Goal: Task Accomplishment & Management: Manage account settings

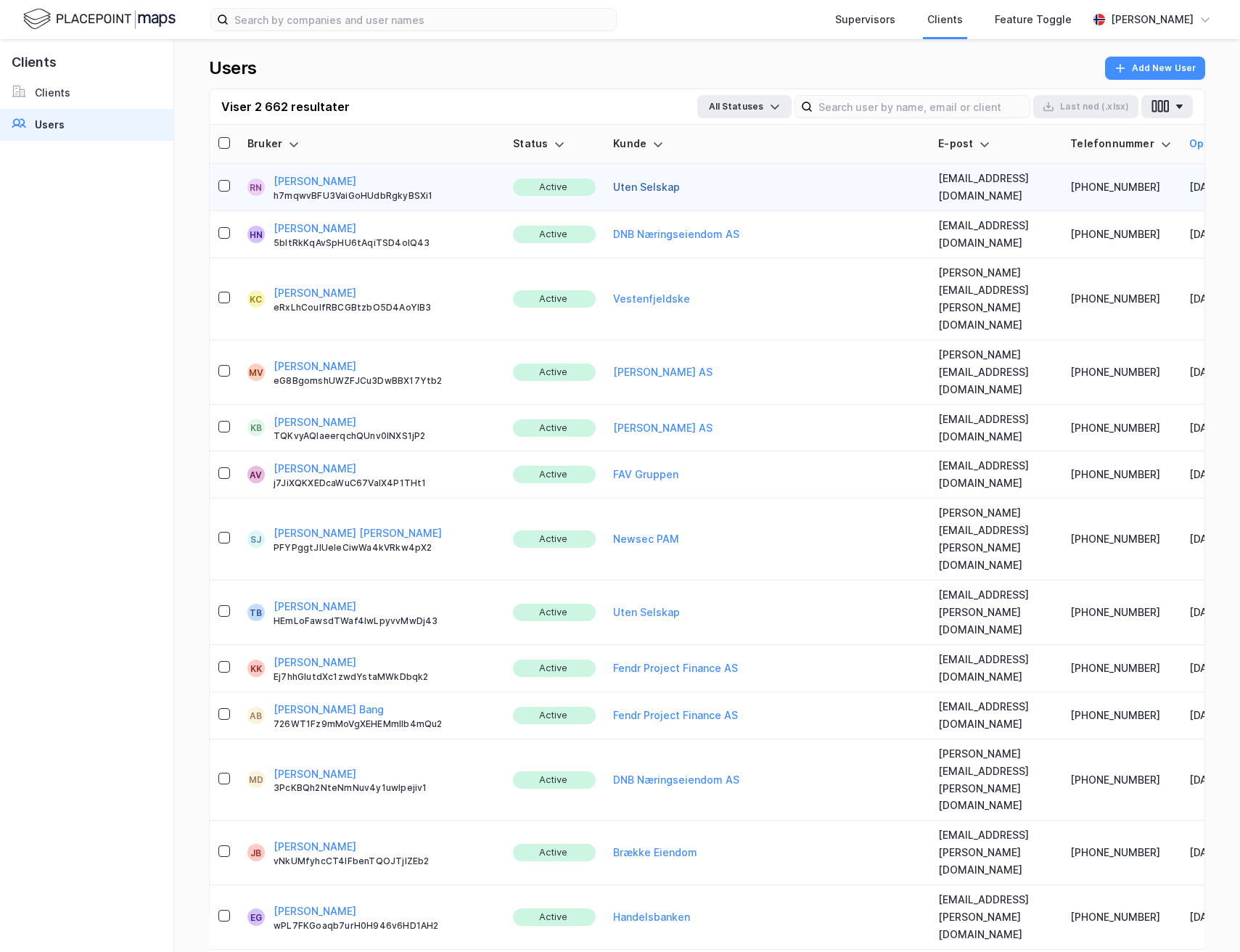
click at [614, 184] on button "Uten Selskap" at bounding box center [646, 187] width 67 height 17
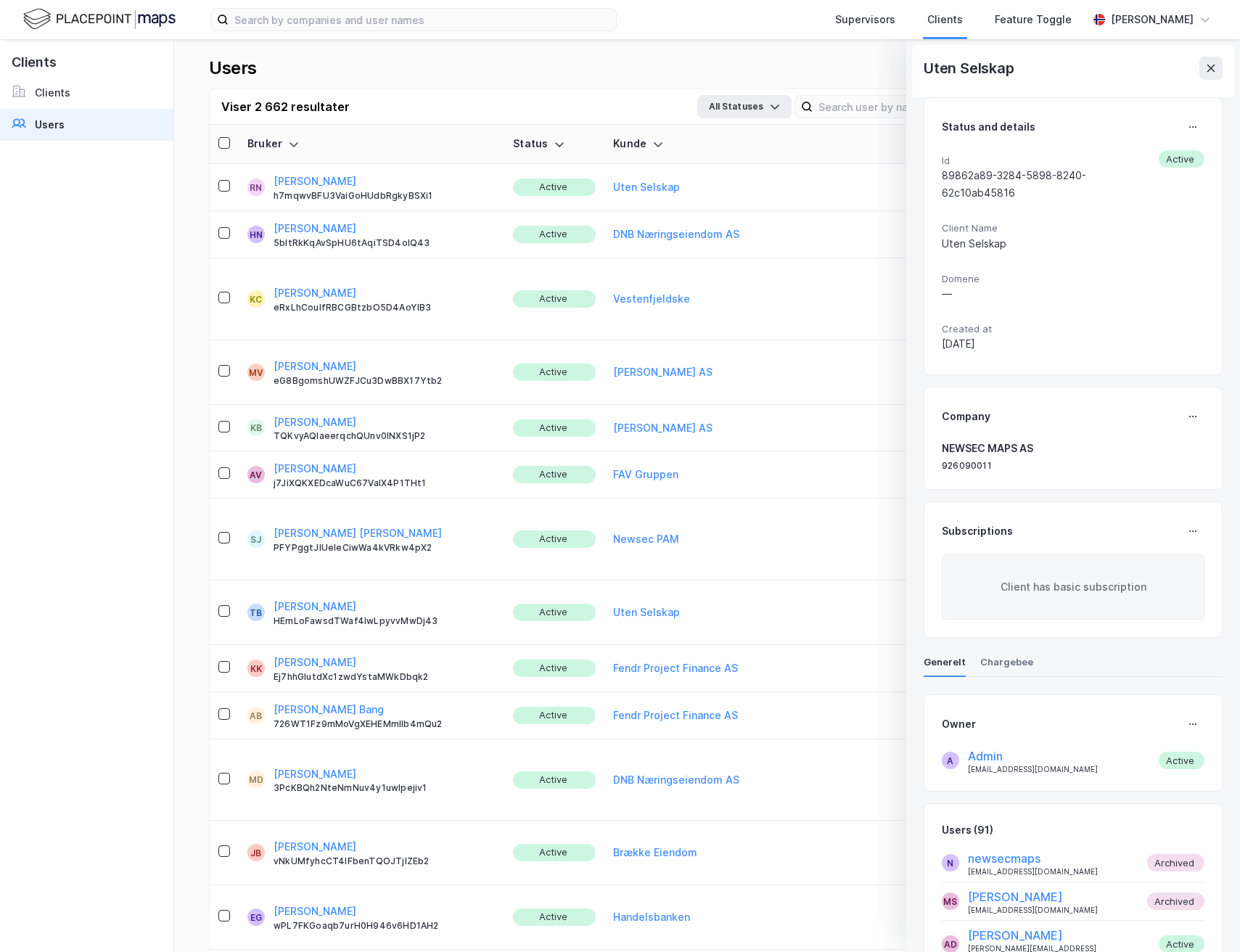
click at [1207, 71] on icon at bounding box center [1211, 68] width 12 height 12
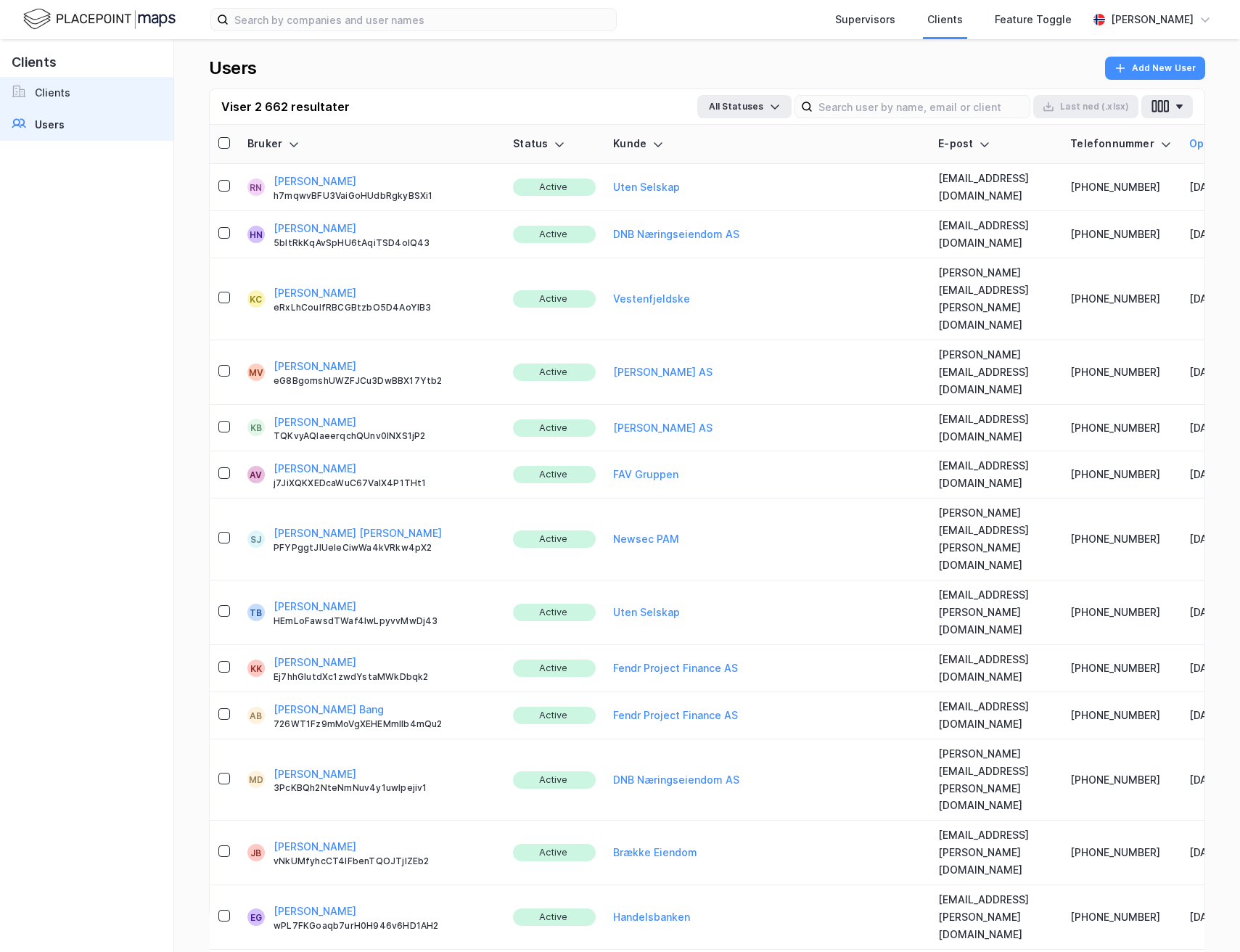
click at [82, 105] on link "Clients" at bounding box center [87, 93] width 174 height 32
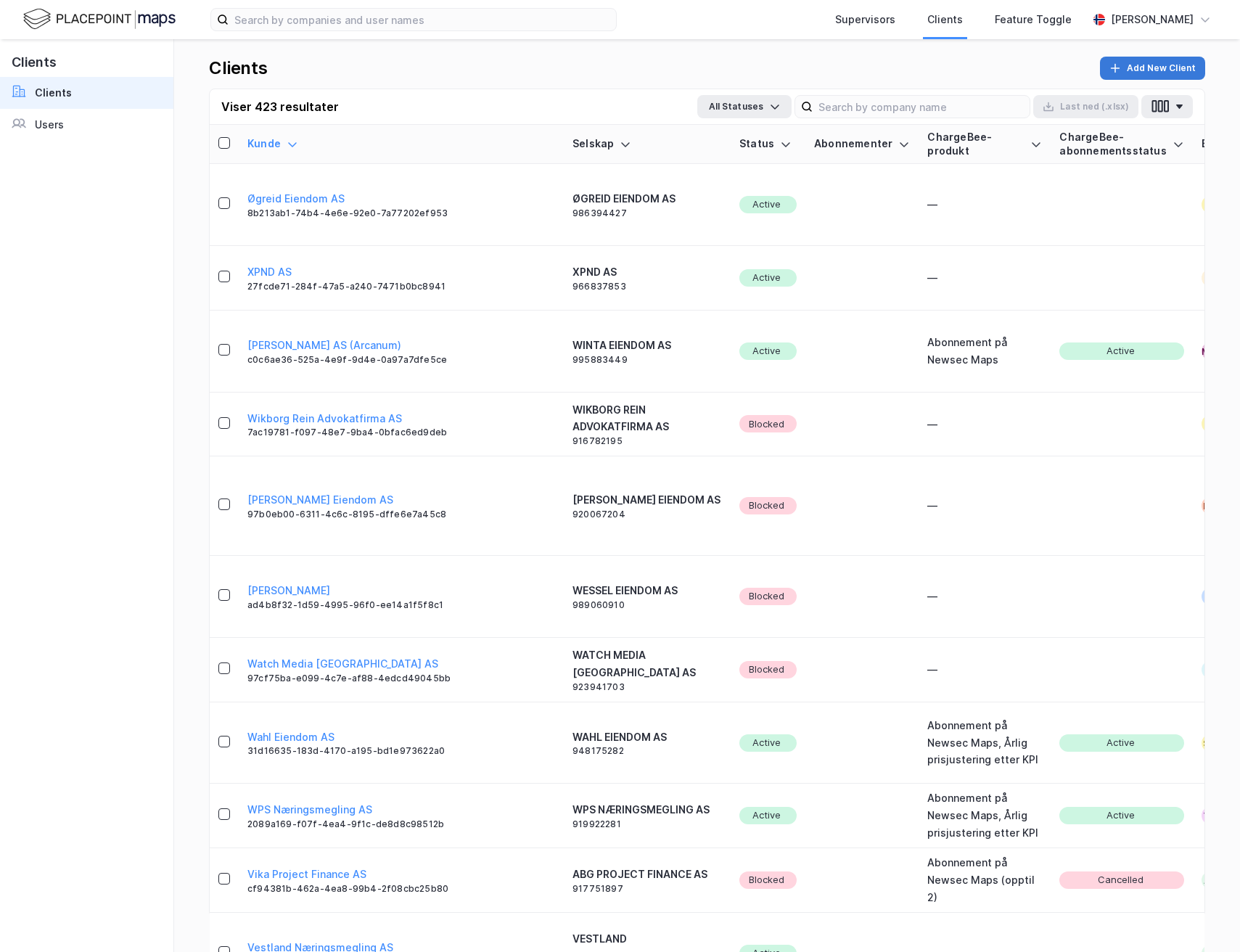
click at [1180, 62] on button "Add New Client" at bounding box center [1152, 68] width 105 height 23
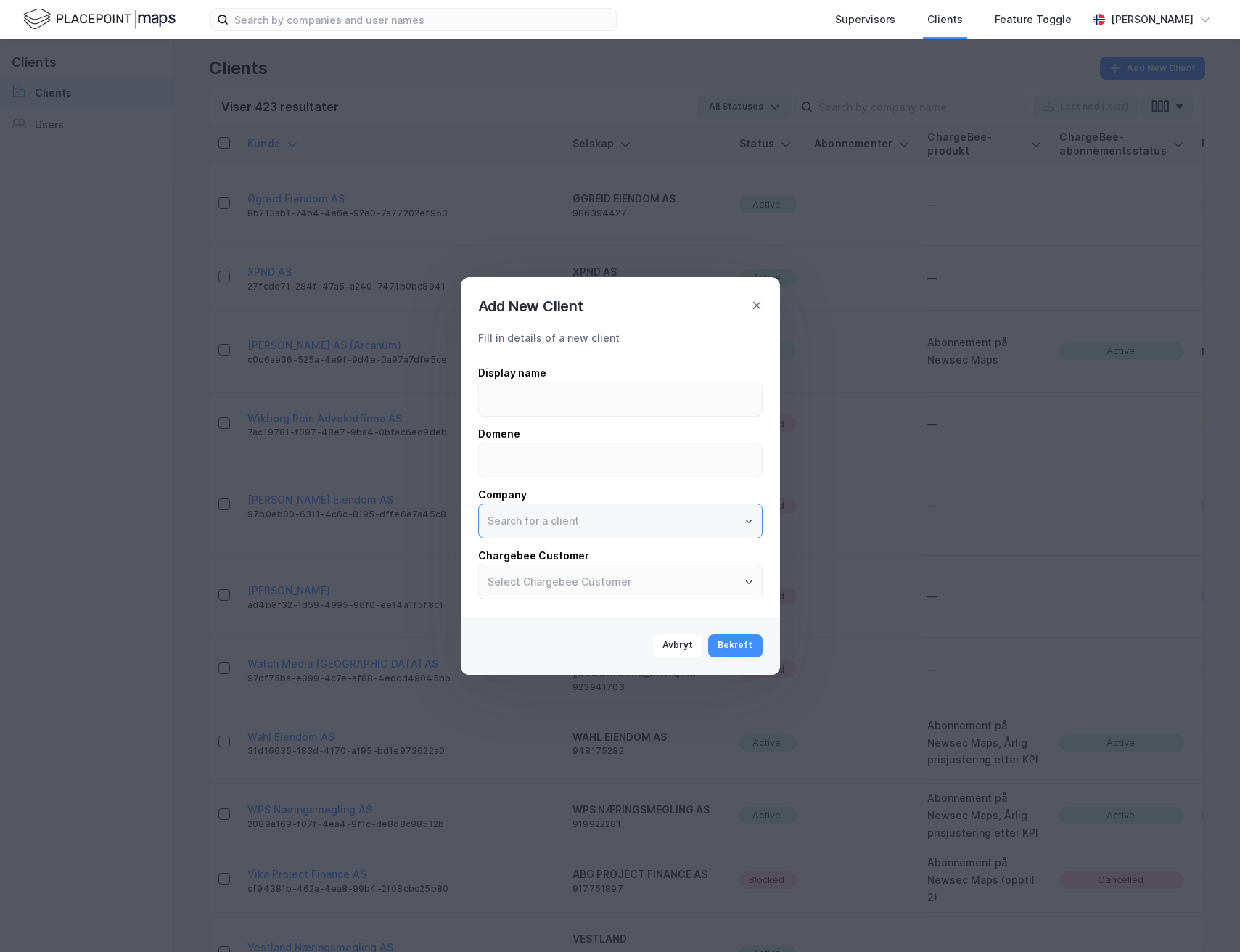
click at [586, 515] on input "text" at bounding box center [620, 520] width 283 height 33
click at [603, 553] on li "ELMO TEKNIKK AS" at bounding box center [620, 551] width 285 height 27
type input "ELMO TEKNIKK AS"
click at [567, 466] on input at bounding box center [620, 460] width 283 height 33
type input "@[DOMAIN_NAME]"
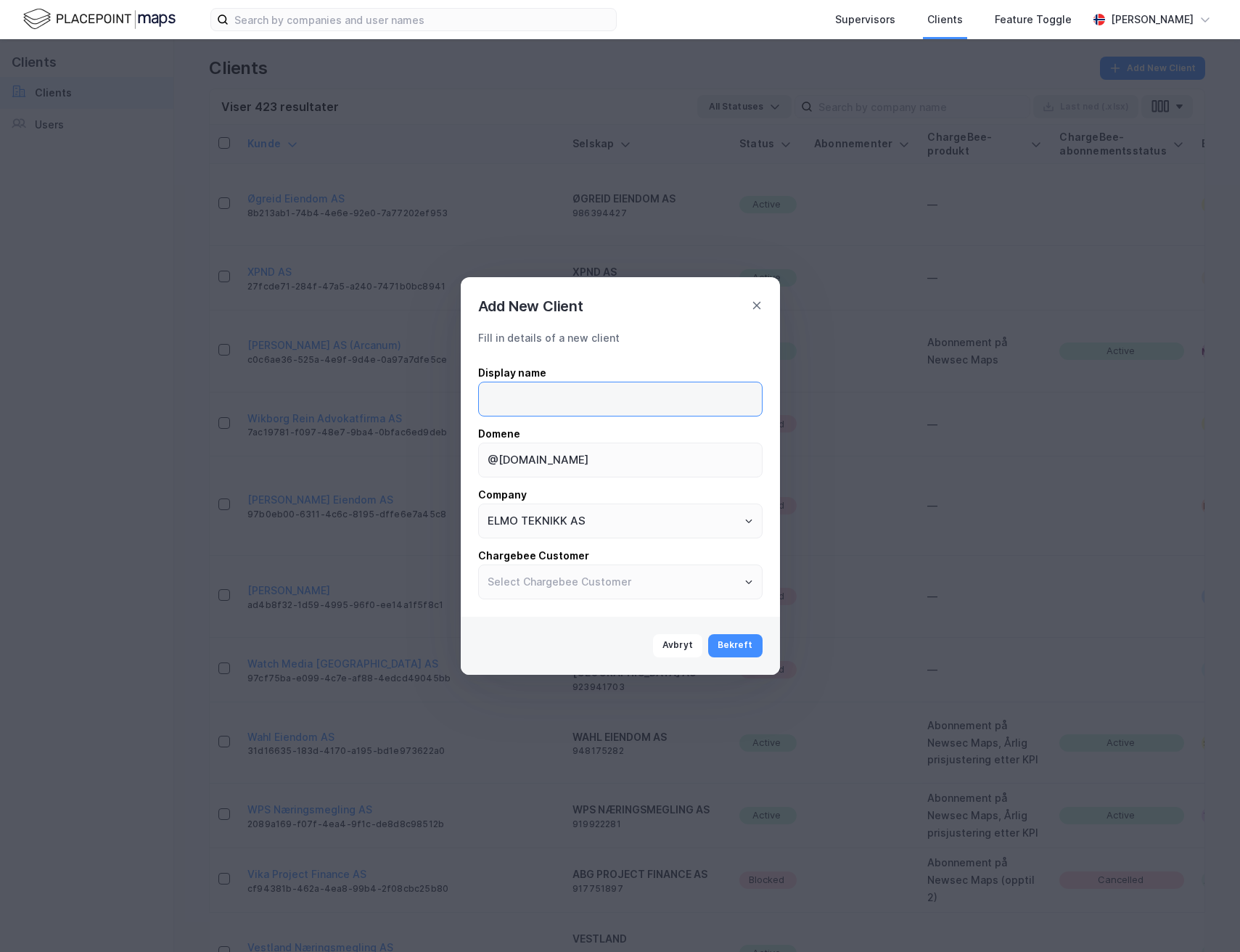
click at [548, 391] on input at bounding box center [620, 399] width 283 height 33
drag, startPoint x: 591, startPoint y: 394, endPoint x: 482, endPoint y: 394, distance: 109.0
click at [482, 394] on input "Emlo Teknikk" at bounding box center [620, 399] width 283 height 33
type input "ELMO TEKNIKK"
click at [750, 647] on button "Bekreft" at bounding box center [735, 645] width 54 height 23
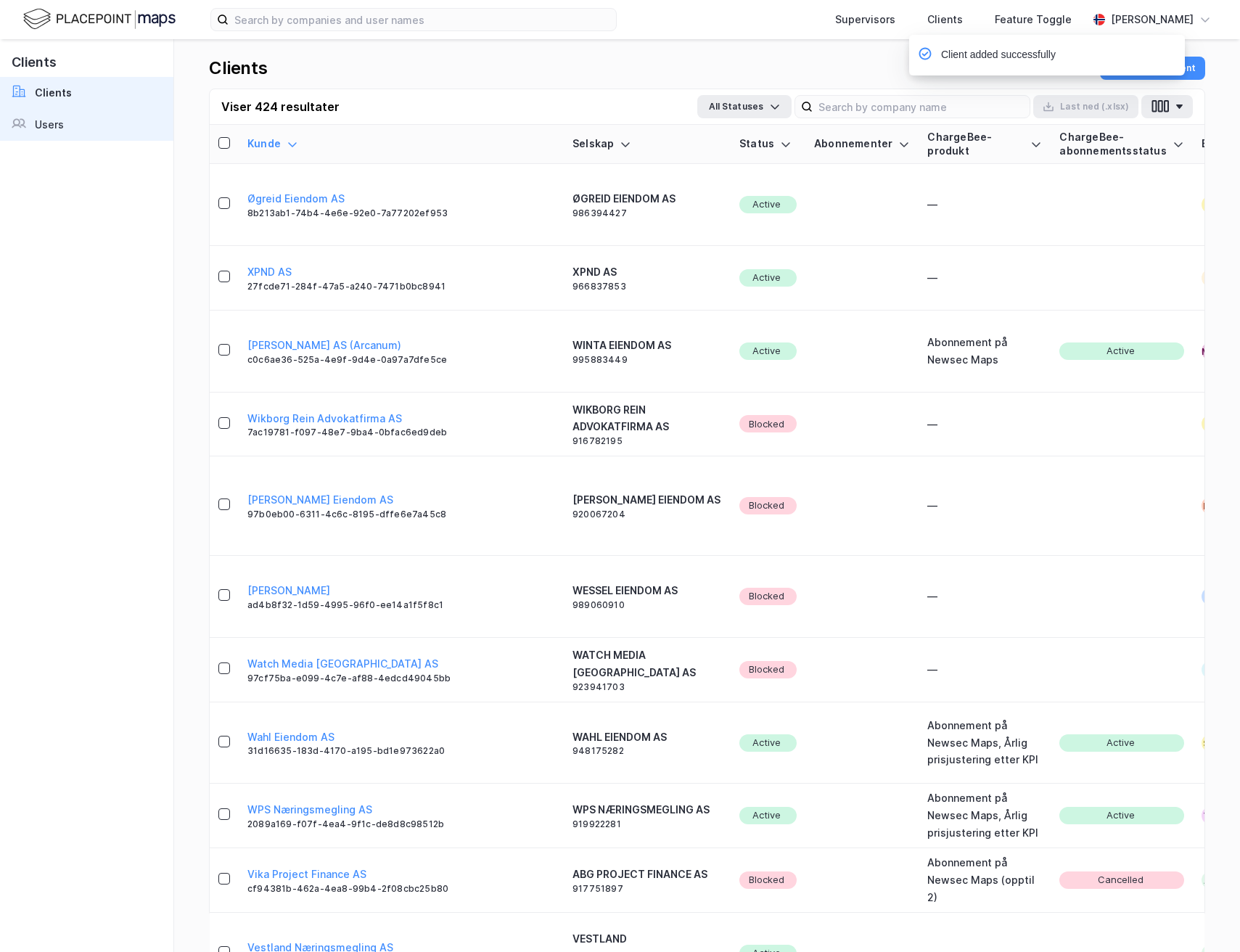
click at [61, 122] on div "Users" at bounding box center [49, 124] width 29 height 17
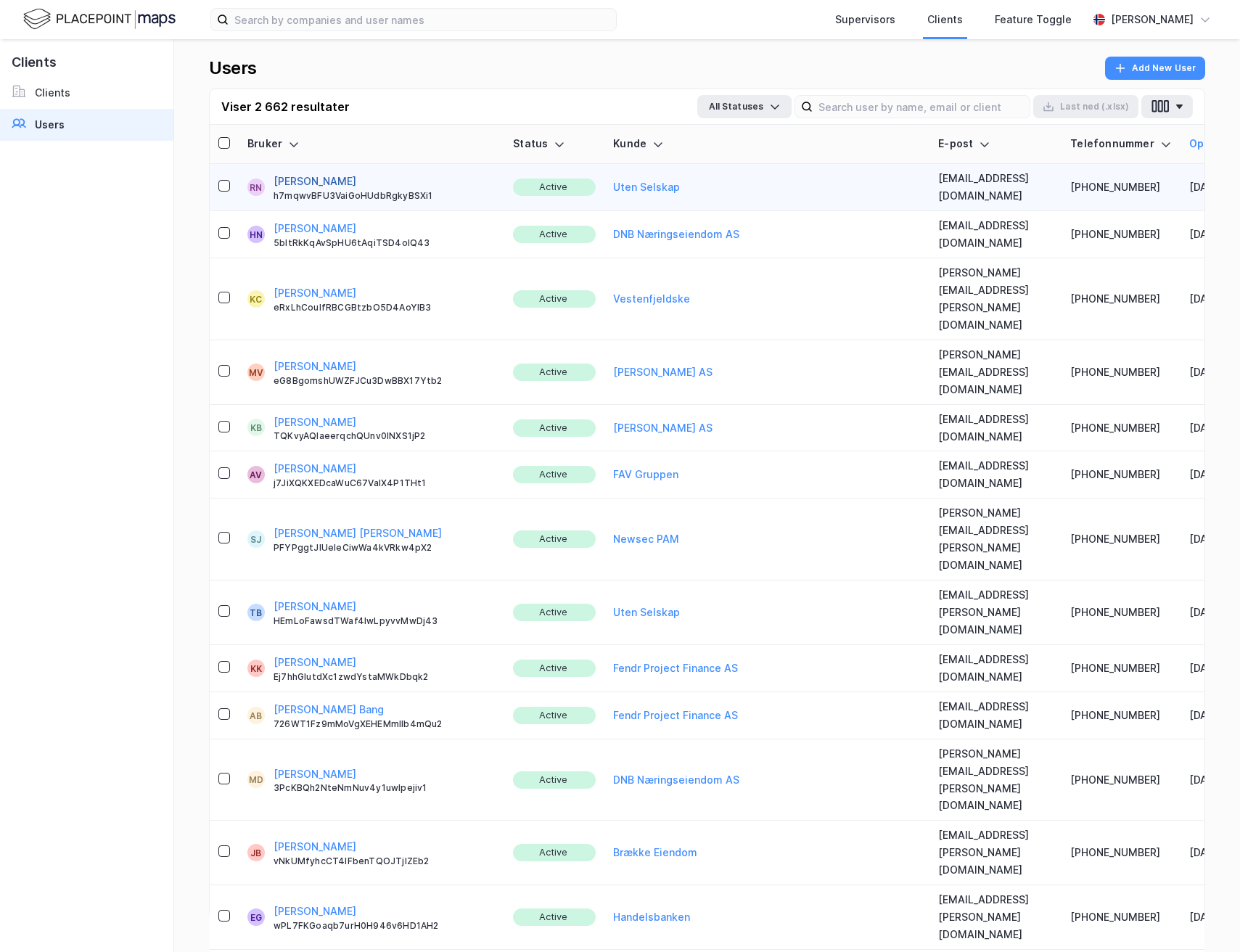
click at [301, 178] on button "[PERSON_NAME]" at bounding box center [315, 181] width 83 height 17
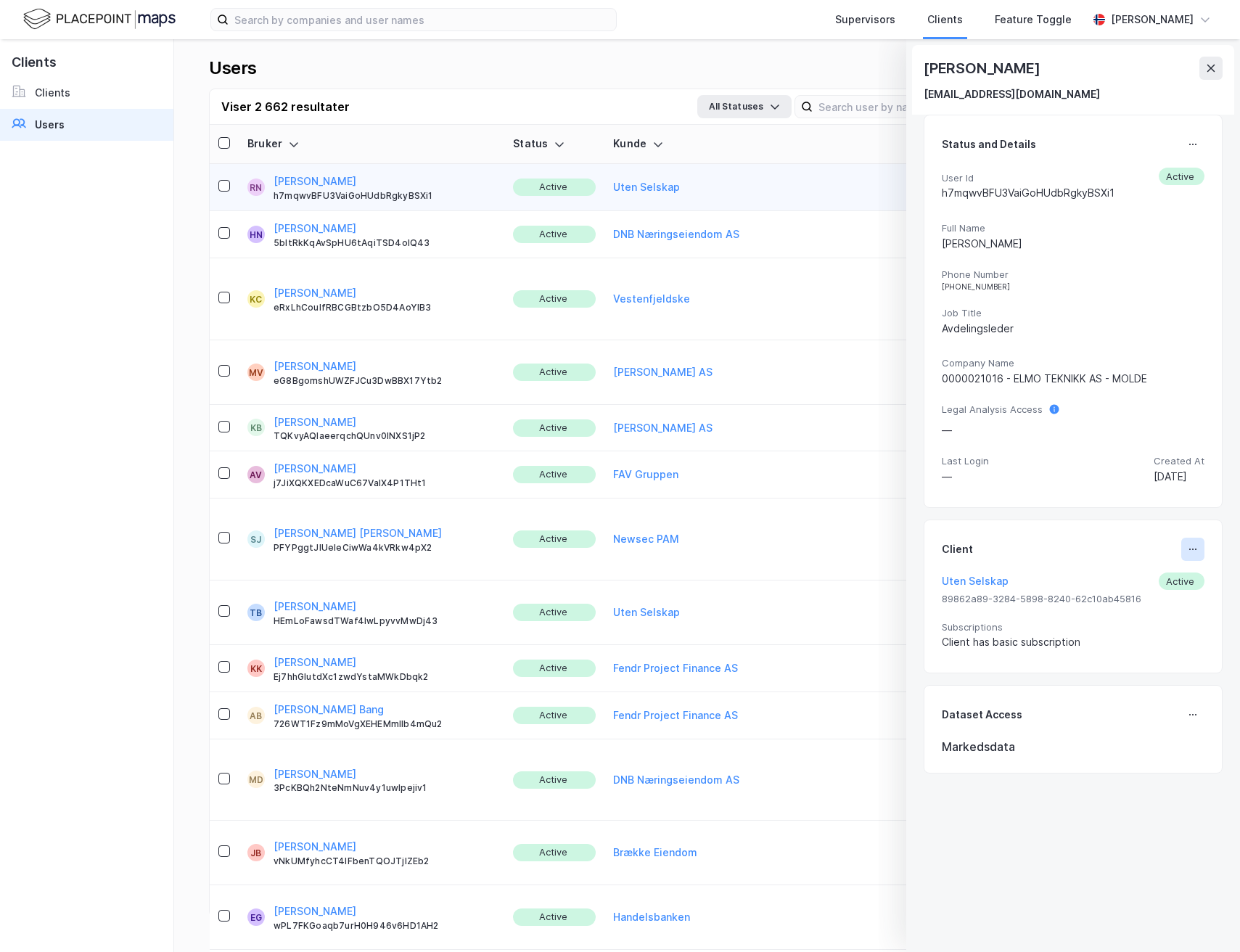
click at [1187, 544] on icon at bounding box center [1193, 549] width 12 height 12
click at [1108, 556] on div "Set Client" at bounding box center [1134, 554] width 70 height 17
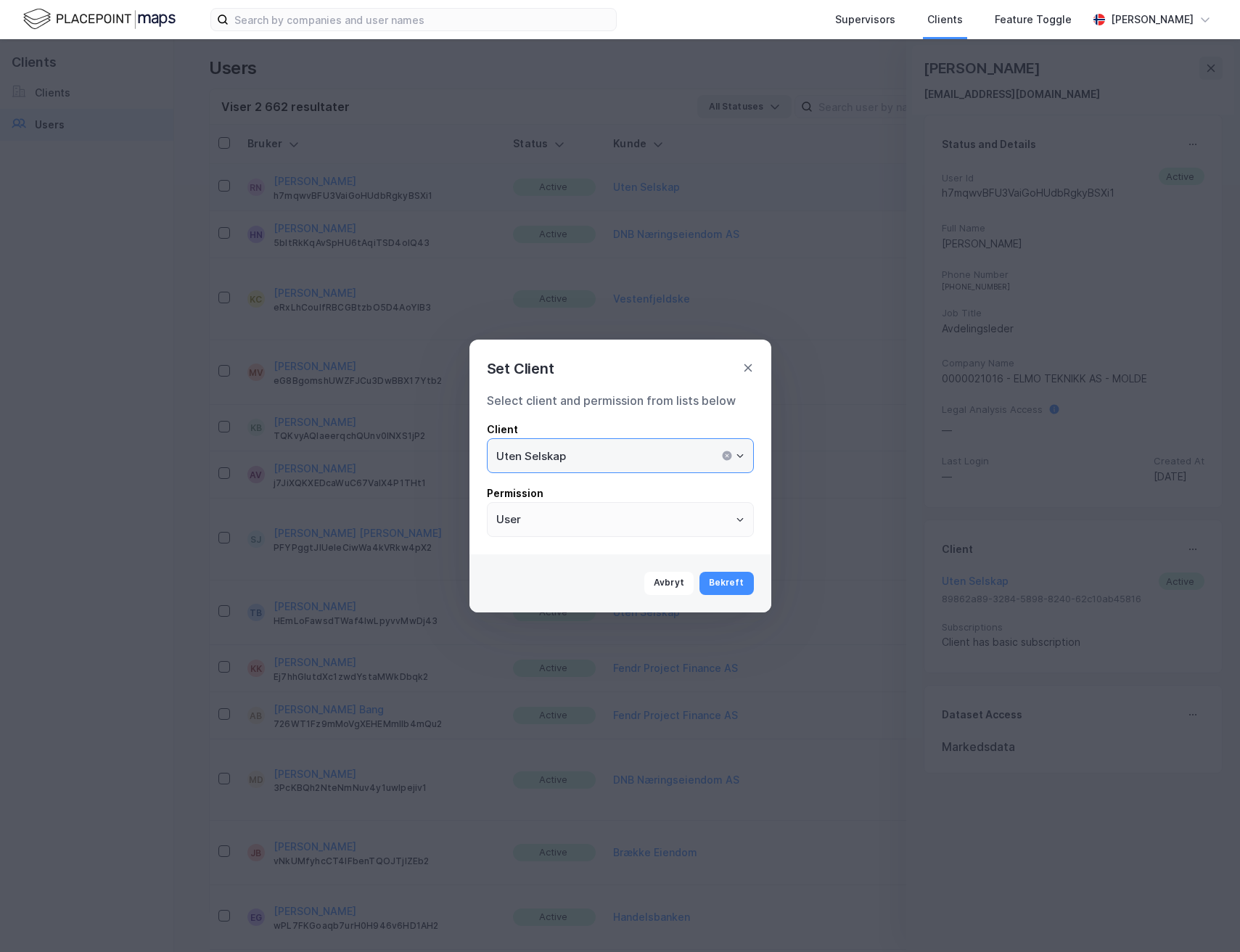
click at [656, 466] on input "Uten Selskap" at bounding box center [620, 455] width 266 height 33
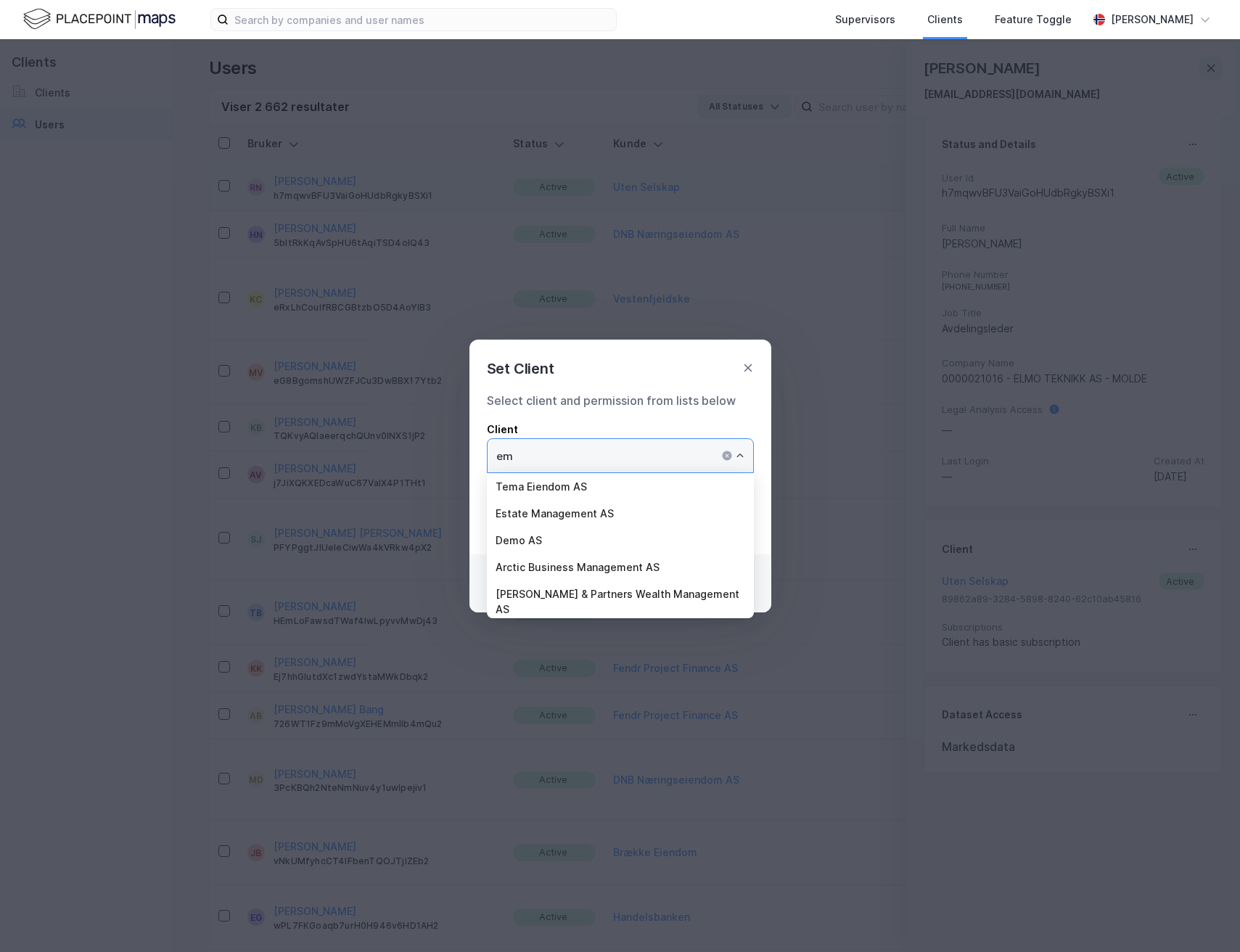
type input "e"
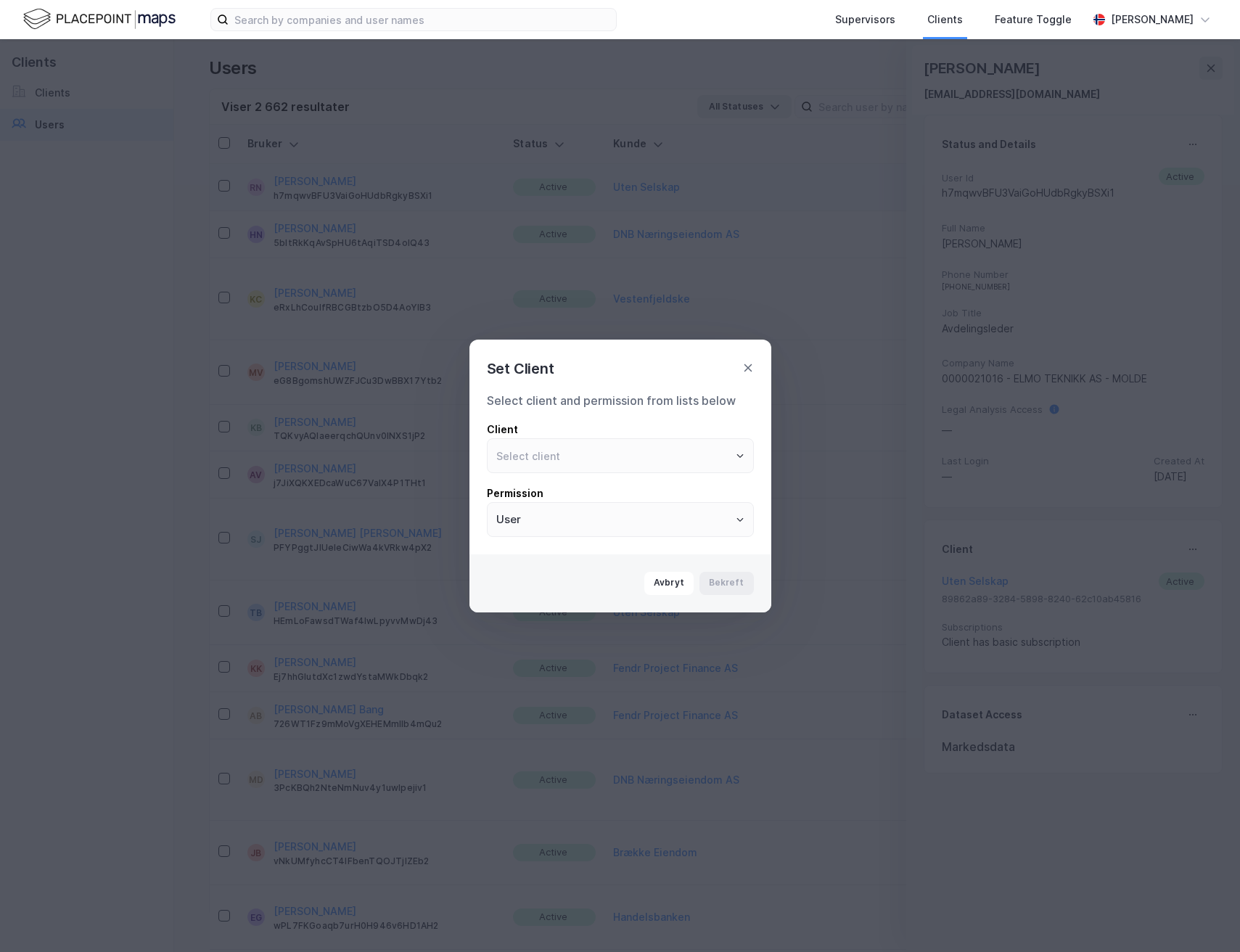
click at [680, 415] on div "Select client and permission from lists below Client Permission User" at bounding box center [620, 464] width 267 height 145
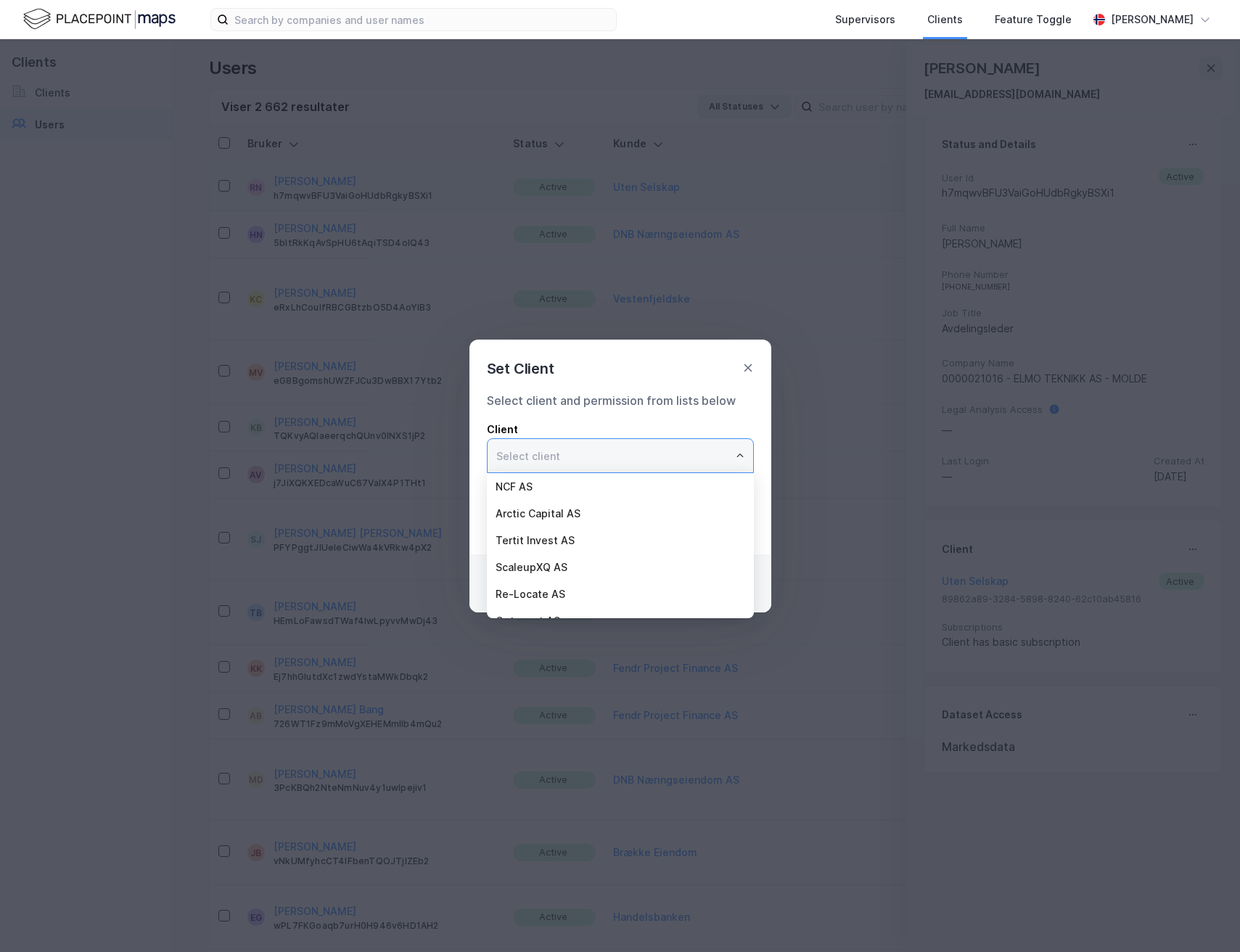
click at [620, 455] on input "text" at bounding box center [620, 455] width 266 height 33
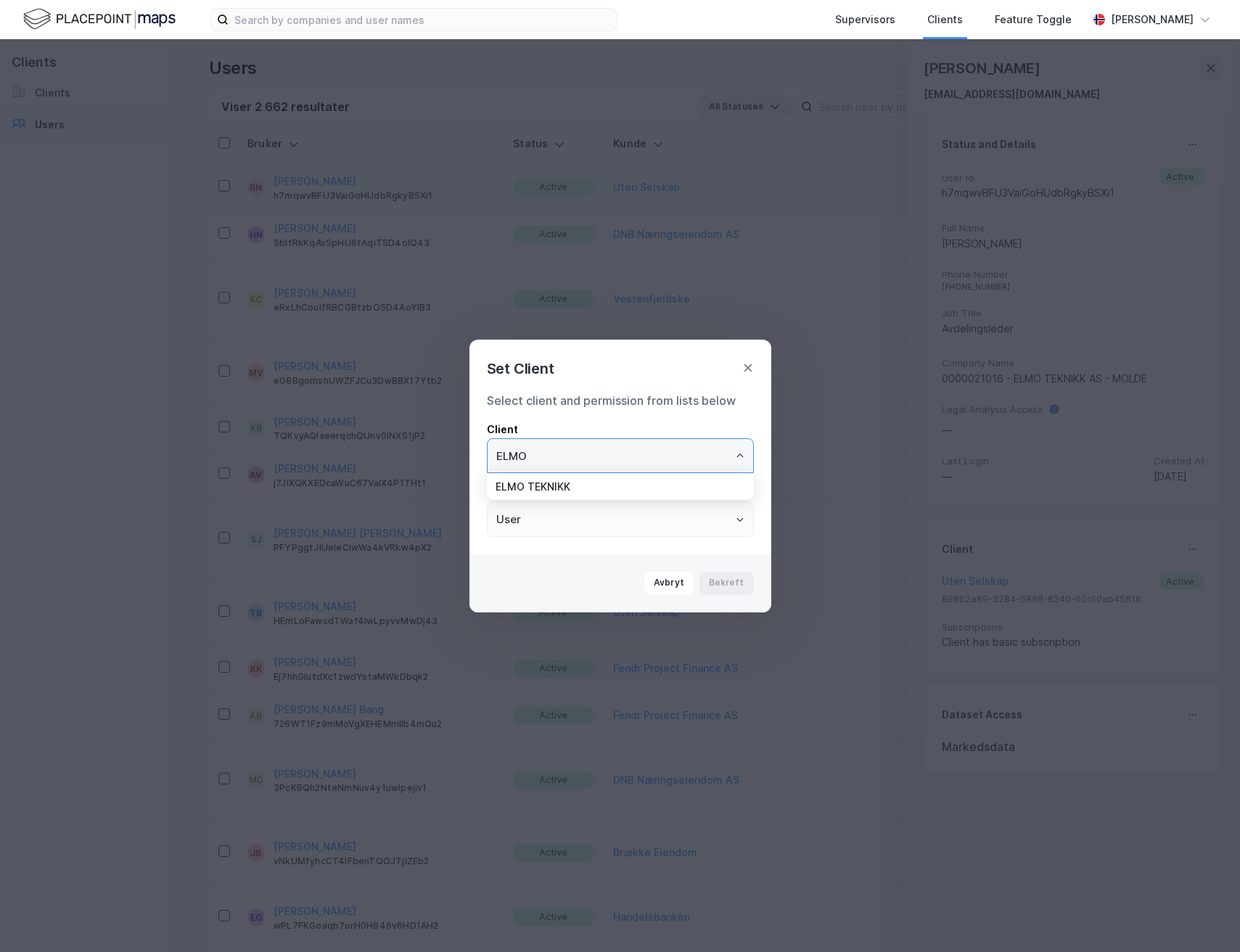
click at [612, 478] on li "ELMO TEKNIKK" at bounding box center [620, 486] width 267 height 27
type input "ELMO TEKNIKK"
click at [733, 593] on button "Bekreft" at bounding box center [726, 582] width 54 height 23
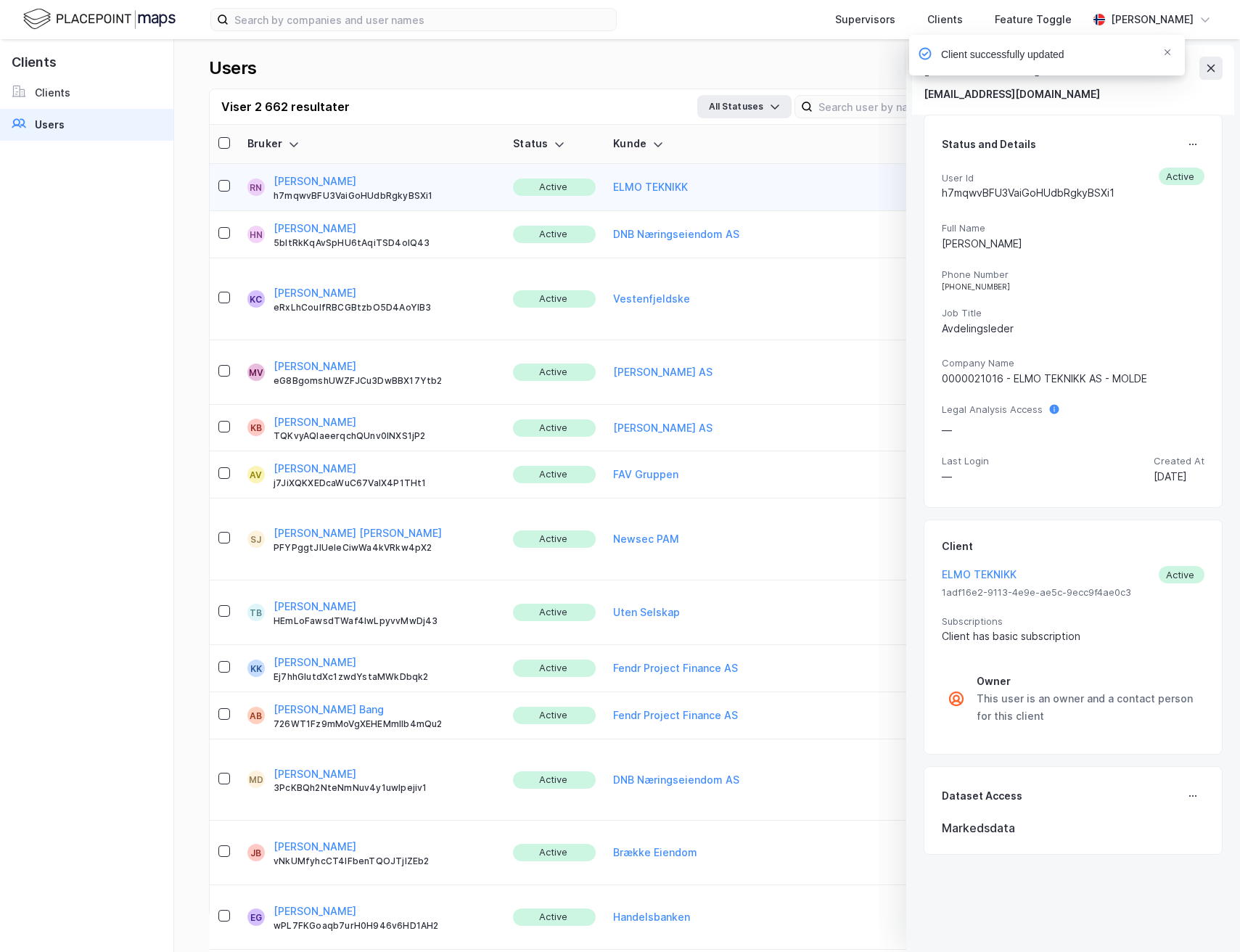
click at [1212, 73] on div "Client successfully updated" at bounding box center [1091, 59] width 276 height 48
click at [1213, 68] on div "Client successfully updated" at bounding box center [1091, 59] width 276 height 48
click at [1170, 53] on icon "Notifications Alt+T" at bounding box center [1167, 52] width 9 height 9
click at [1216, 67] on icon at bounding box center [1211, 68] width 12 height 12
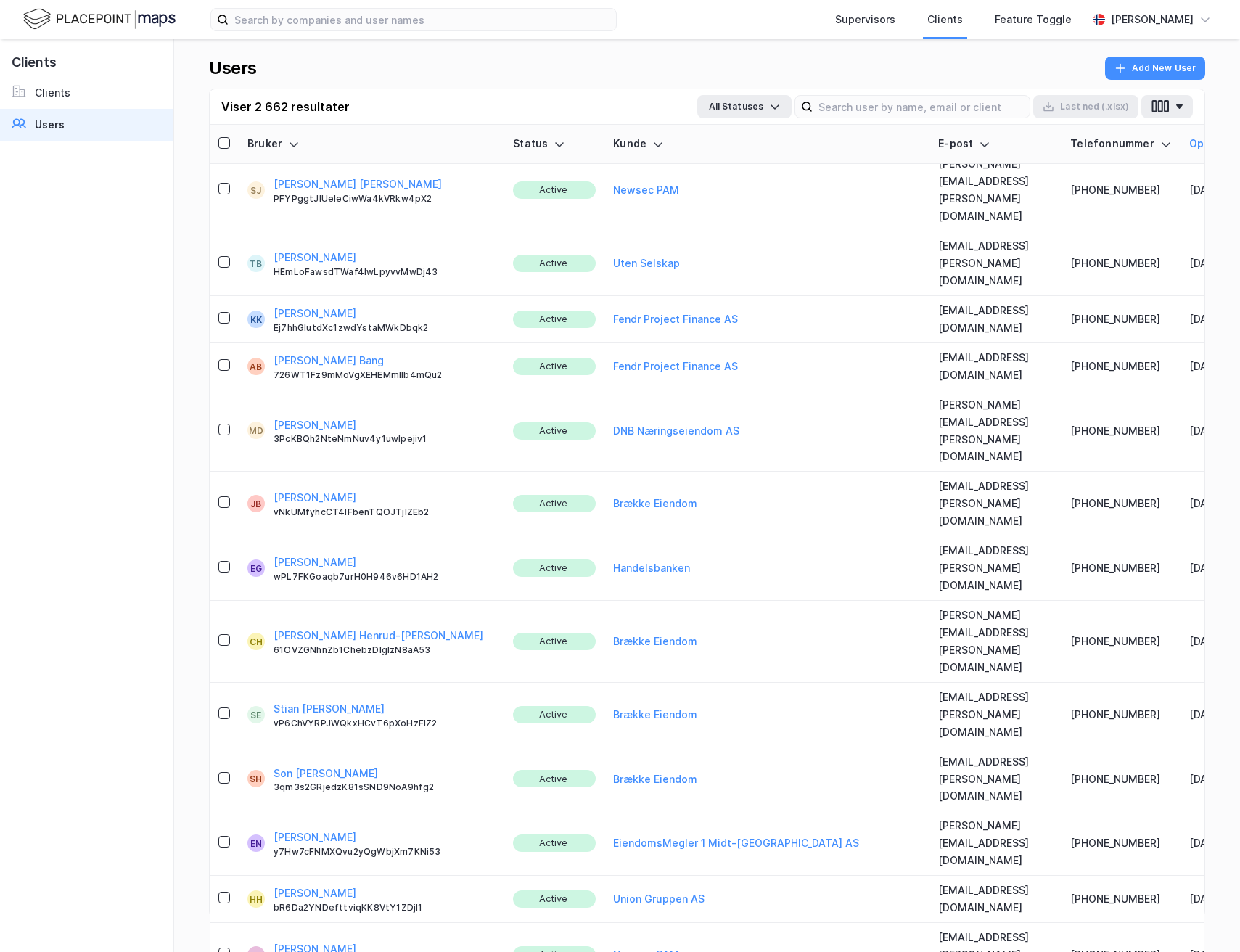
scroll to position [605, 0]
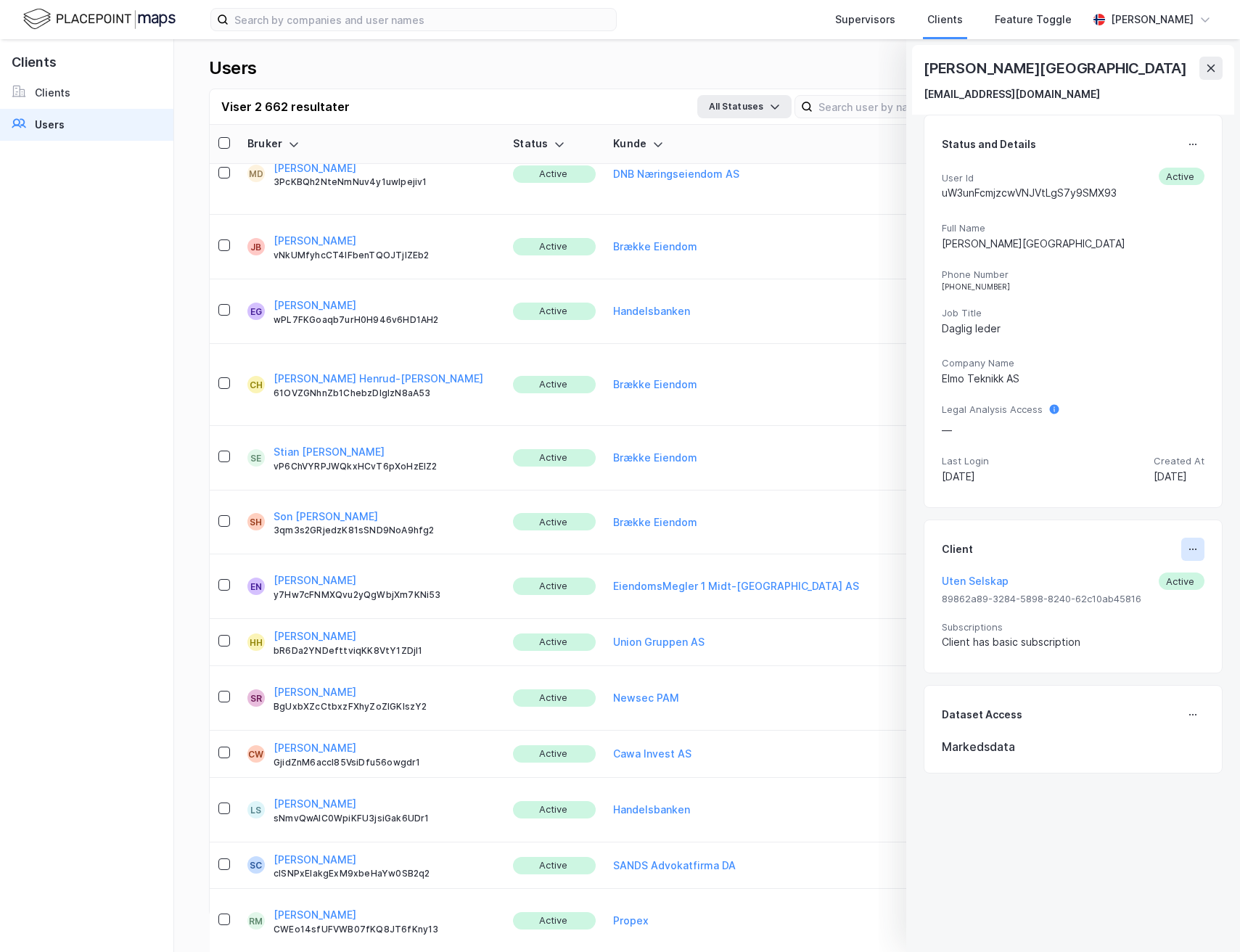
click at [1188, 552] on button at bounding box center [1192, 548] width 23 height 23
click at [1122, 552] on div "Set Client" at bounding box center [1145, 554] width 50 height 17
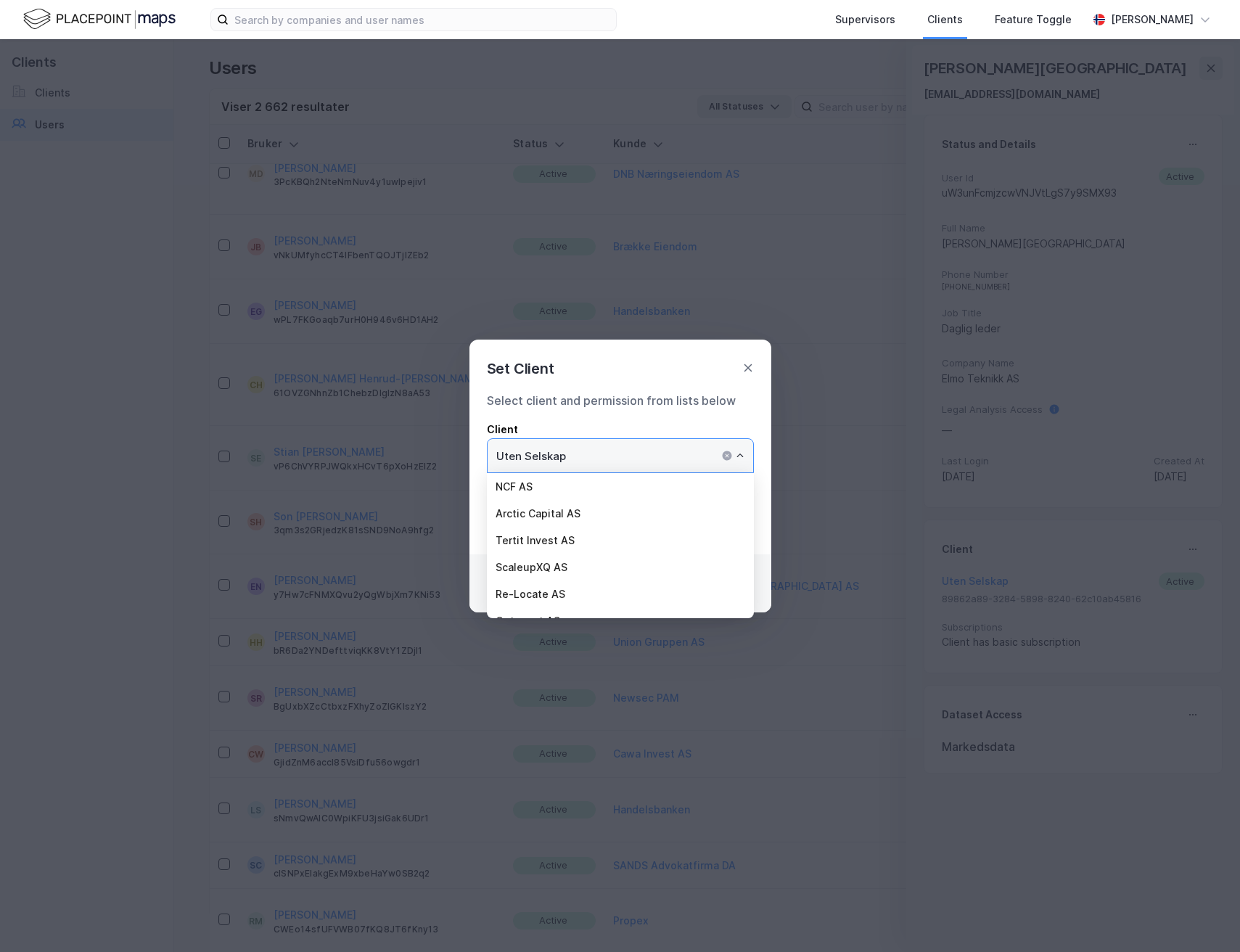
click at [626, 452] on input "Uten Selskap" at bounding box center [620, 455] width 266 height 33
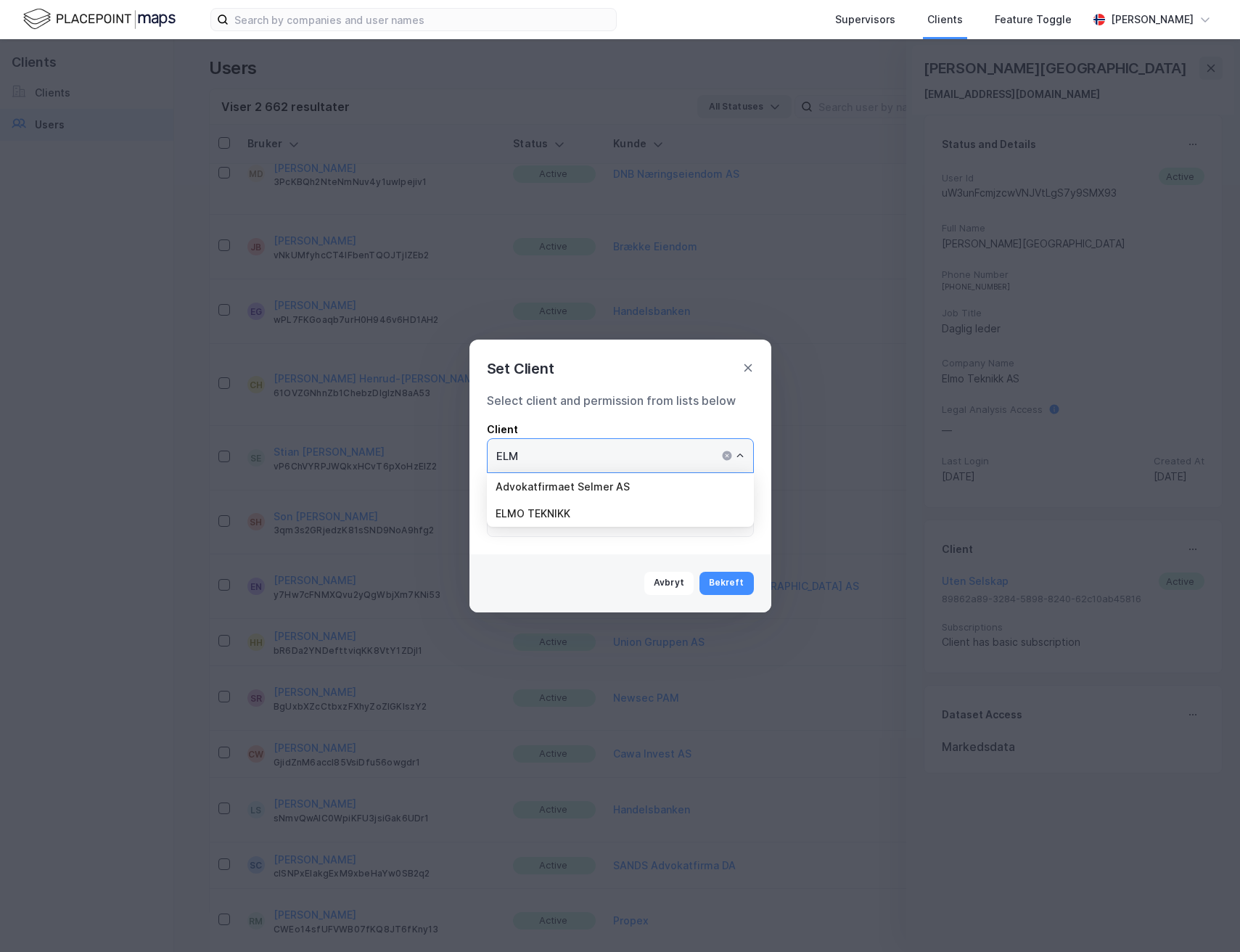
click at [612, 502] on li "ELMO TEKNIKK" at bounding box center [620, 512] width 267 height 27
type input "ELMO TEKNIKK"
click at [727, 581] on button "Bekreft" at bounding box center [726, 582] width 54 height 23
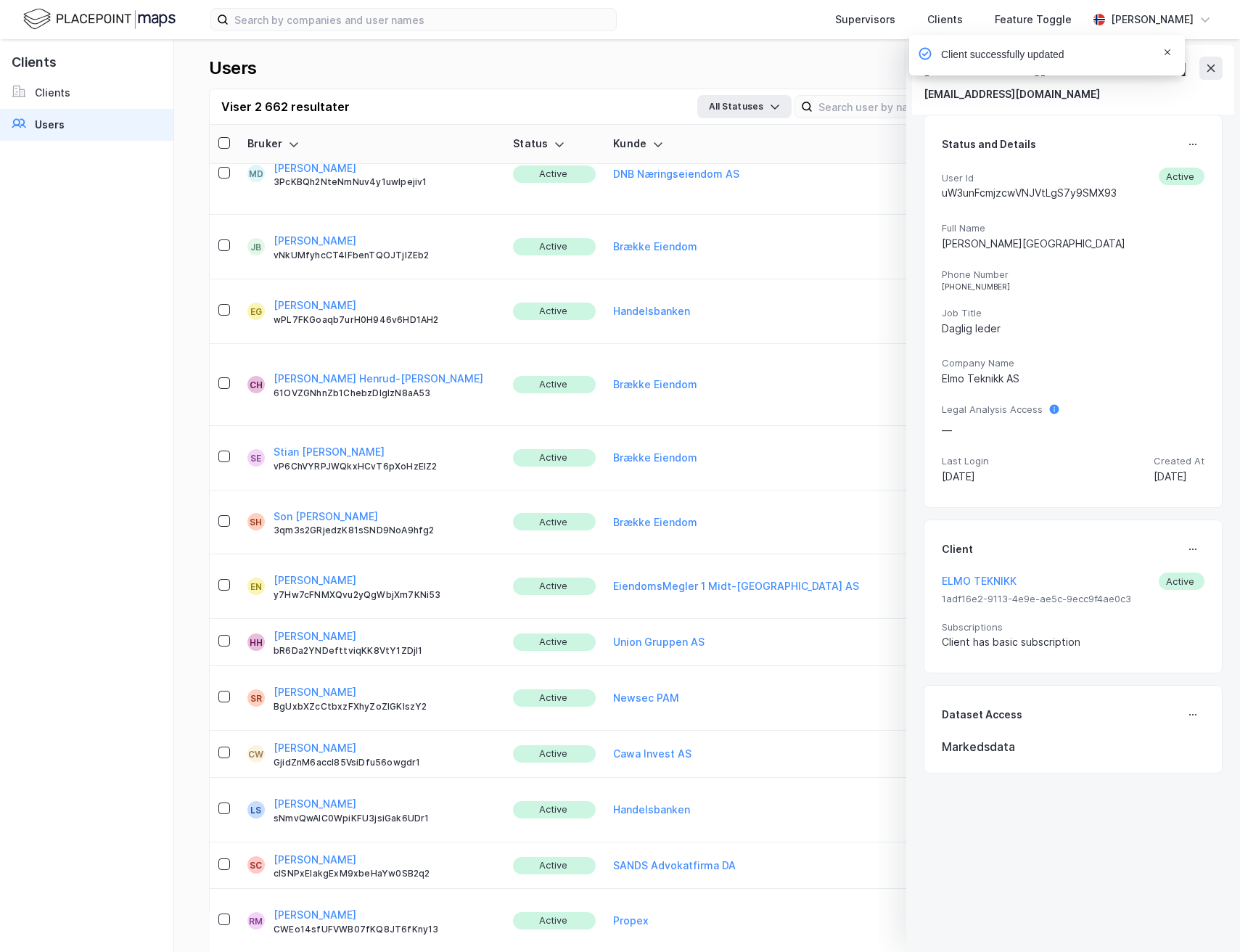
click at [1167, 54] on icon "Notifications Alt+T" at bounding box center [1167, 52] width 9 height 9
click at [1213, 73] on icon at bounding box center [1211, 68] width 12 height 12
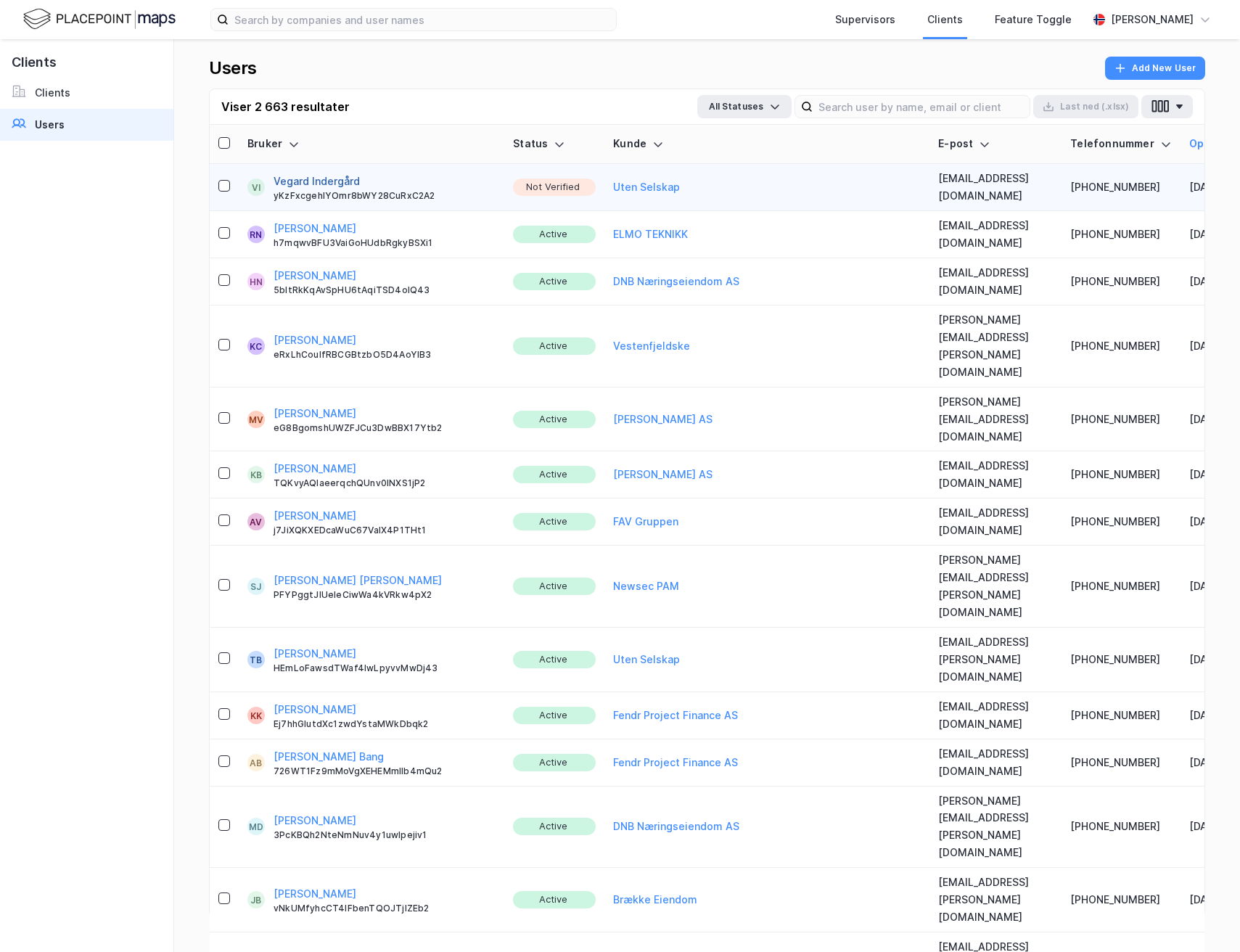
click at [310, 173] on button "Vegard Indergård" at bounding box center [317, 181] width 86 height 17
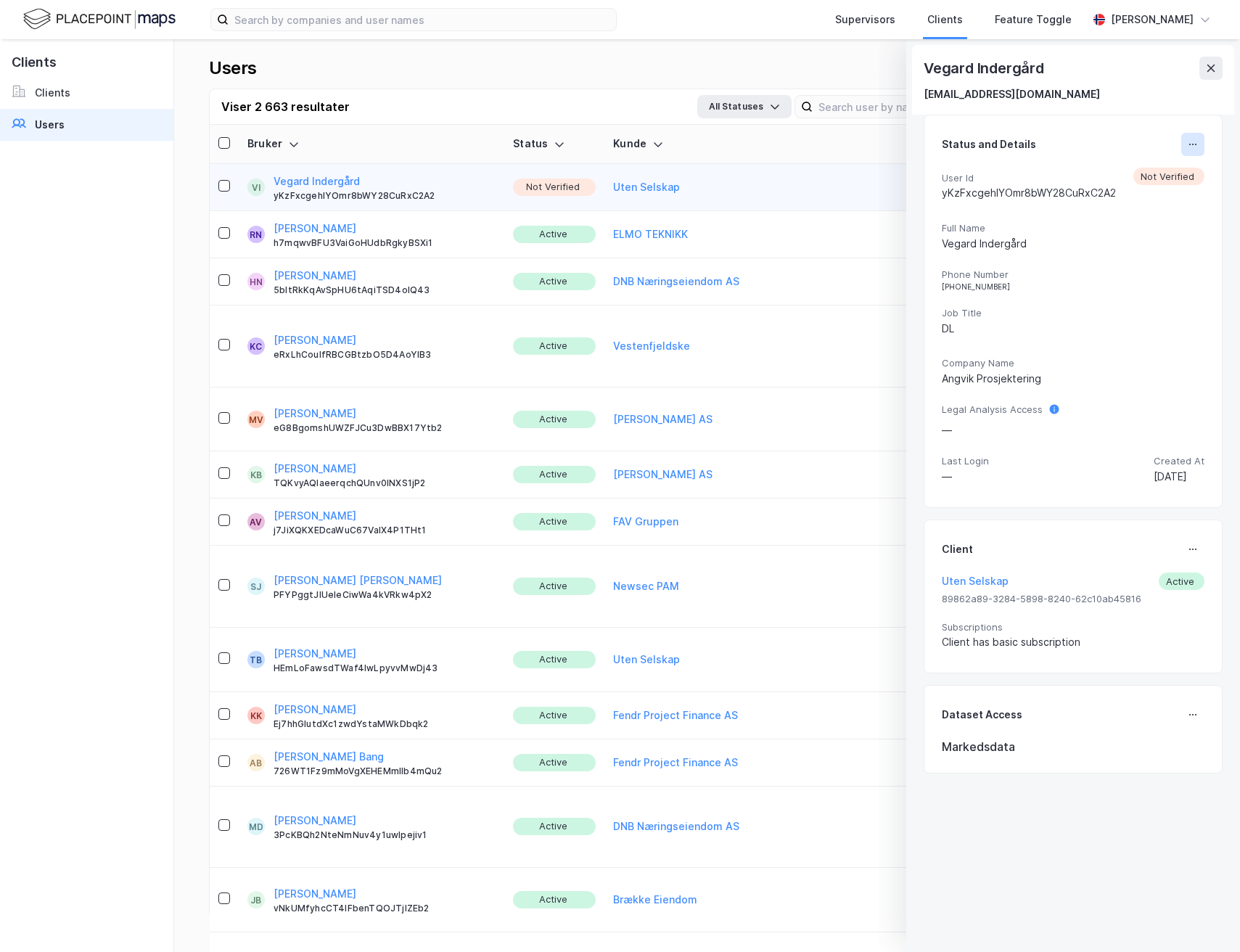
click at [1181, 147] on button at bounding box center [1192, 144] width 23 height 23
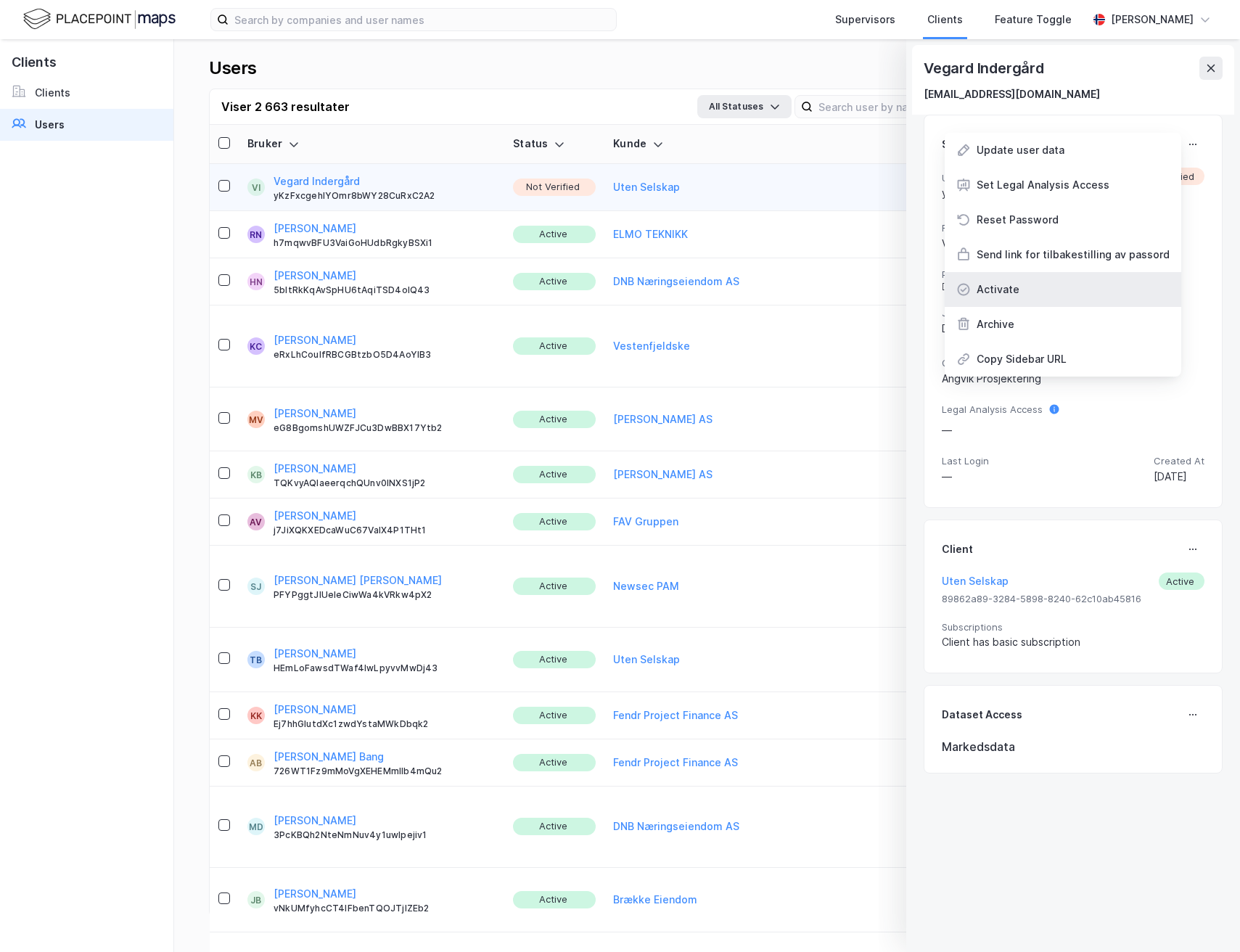
click at [1011, 294] on div "Activate" at bounding box center [998, 289] width 43 height 17
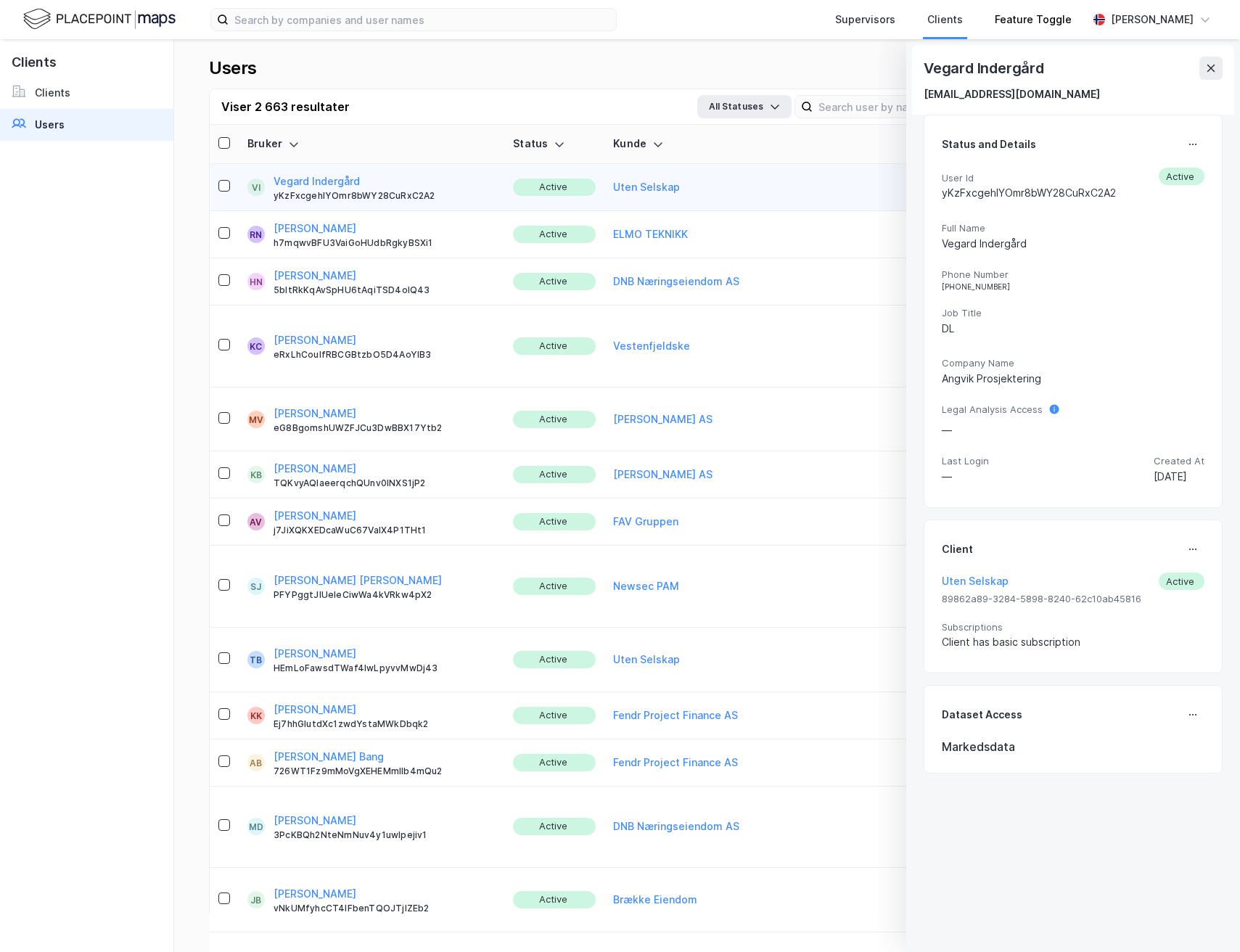
click at [1202, 63] on button at bounding box center [1211, 68] width 23 height 23
